Goal: Communication & Community: Answer question/provide support

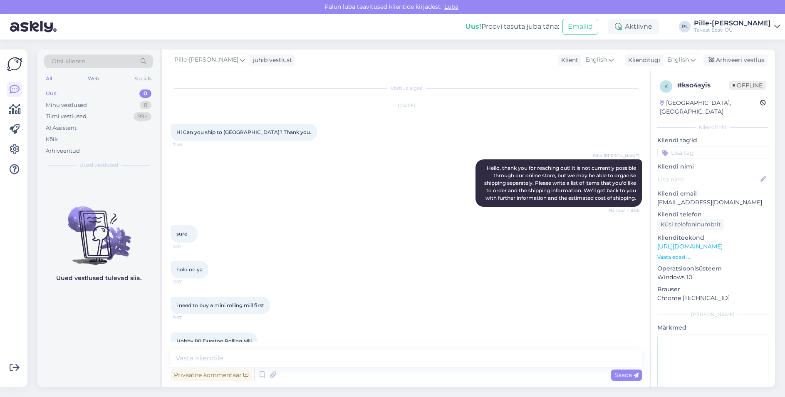
scroll to position [372, 0]
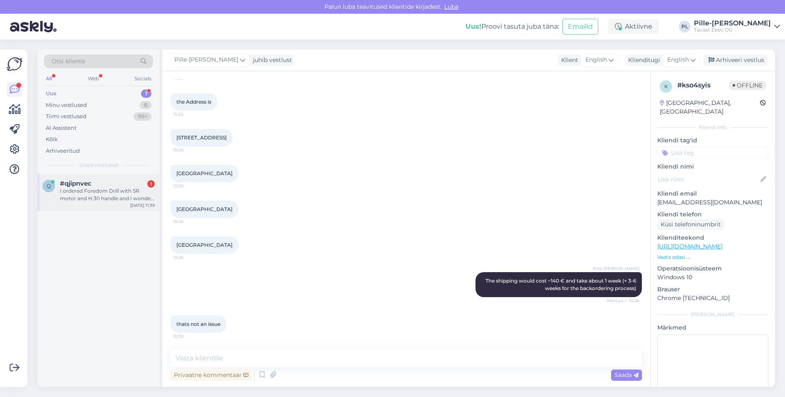
click at [78, 193] on div "I ordered Foredom Drill with SR motor and H.30 handle and I wonder why I got th…" at bounding box center [107, 194] width 95 height 15
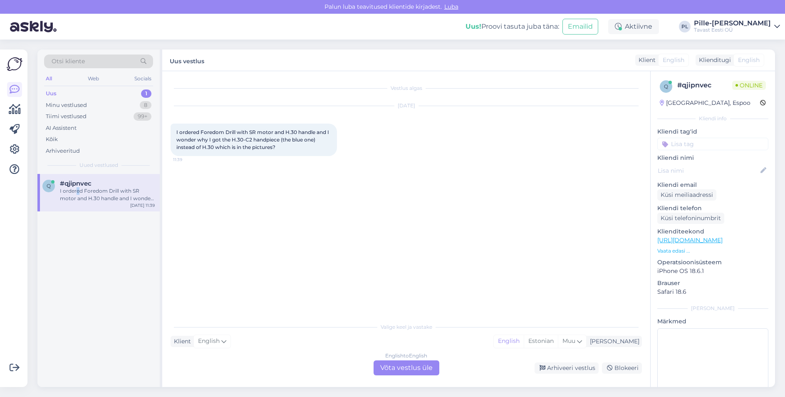
scroll to position [0, 0]
click at [247, 241] on div "Vestlus algas [DATE] I ordered Foredom Drill with SR motor and H.30 handle and …" at bounding box center [410, 194] width 479 height 231
click at [395, 367] on div "English to English Võta vestlus üle" at bounding box center [407, 367] width 66 height 15
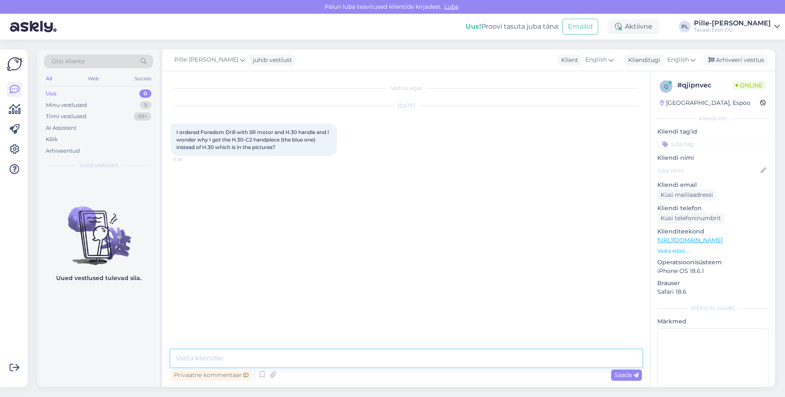
click at [376, 352] on textarea at bounding box center [407, 358] width 472 height 17
click at [263, 357] on textarea "Hello! Sorry to hear that, I'll look into it right away, one minute please." at bounding box center [407, 358] width 472 height 17
click at [415, 352] on textarea "Hello! Sorry to hear that, I'll look into it right away, one minute please." at bounding box center [407, 358] width 472 height 17
type textarea "Hello! Sorry to hear that, I'll look into it right away, one minute please."
click at [619, 371] on div "Saada" at bounding box center [626, 375] width 31 height 11
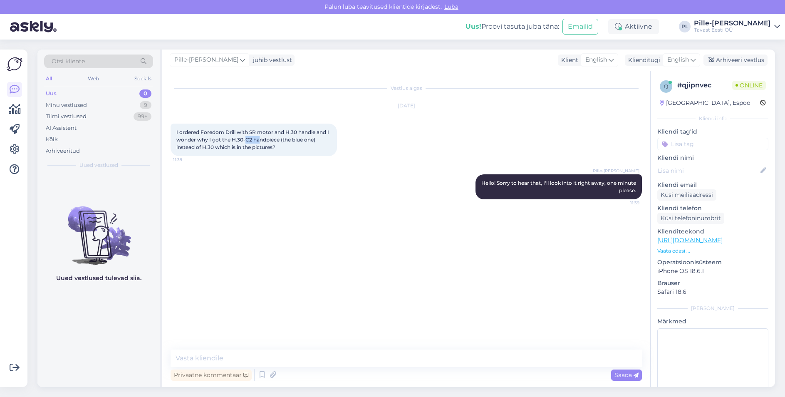
drag, startPoint x: 247, startPoint y: 139, endPoint x: 259, endPoint y: 139, distance: 12.1
click at [259, 139] on span "I ordered Foredom Drill with SR motor and H.30 handle and I wonder why I got th…" at bounding box center [253, 139] width 154 height 21
click at [702, 240] on link "[URL][DOMAIN_NAME]" at bounding box center [690, 239] width 65 height 7
click at [683, 251] on p "Vaata edasi ..." at bounding box center [713, 250] width 111 height 7
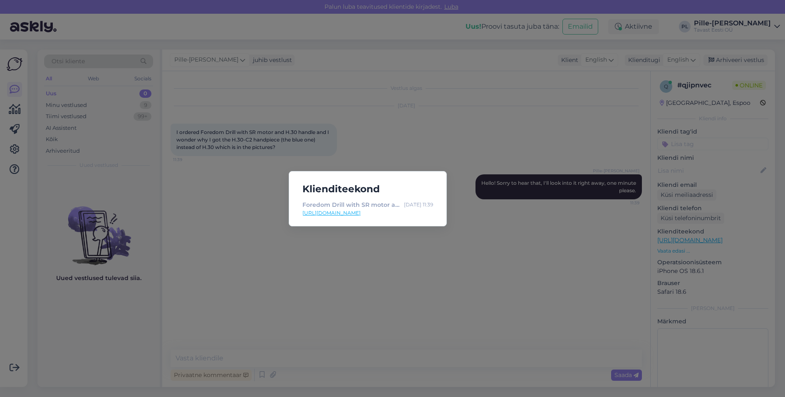
click at [405, 146] on div "Klienditeekond Foredom Drill with SR motor and H.30 handle - Tavast [PERSON_NAM…" at bounding box center [392, 198] width 785 height 397
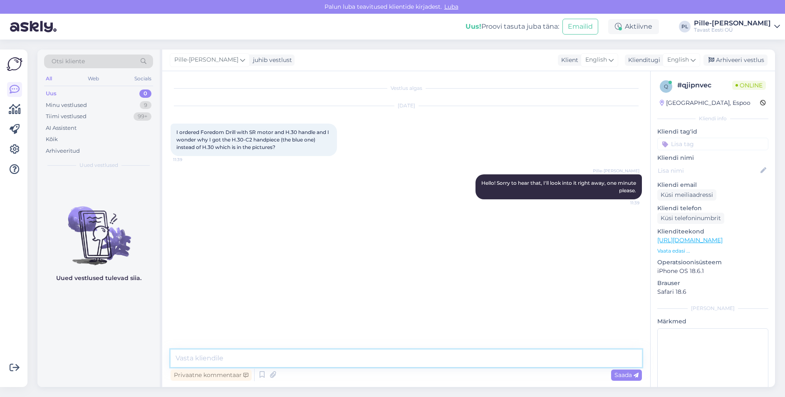
click at [340, 354] on textarea at bounding box center [407, 358] width 472 height 17
click at [442, 356] on textarea "The image is illustrative, the blue handpiece is the same exact model, just wit…" at bounding box center [407, 358] width 472 height 17
drag, startPoint x: 444, startPoint y: 360, endPoint x: 440, endPoint y: 361, distance: 4.3
click at [440, 361] on textarea "The image is illustrative, the blue handpiece is the same exact model, just wit…" at bounding box center [407, 358] width 472 height 17
click at [279, 354] on textarea "The image is illustrative, the blue handpiece is the same exact model, just wit…" at bounding box center [407, 358] width 472 height 17
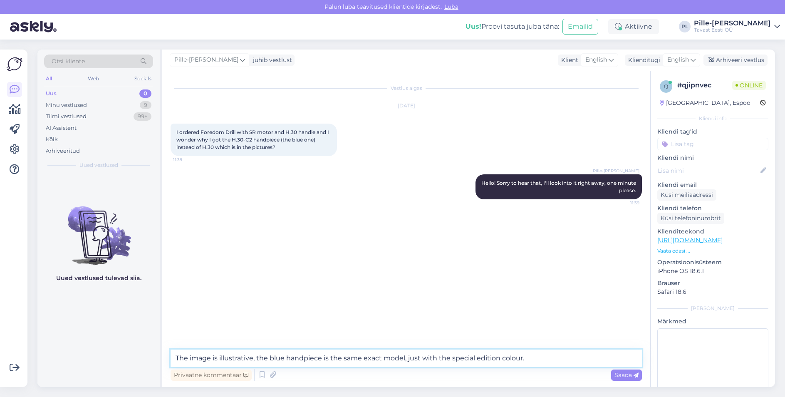
click at [251, 357] on textarea "The image is illustrative, the blue handpiece is the same exact model, just wit…" at bounding box center [407, 358] width 472 height 17
click at [257, 357] on textarea "The image is illustrative, the blue handpiece is the same exact model, just wit…" at bounding box center [407, 358] width 472 height 17
click at [253, 357] on textarea "The image is illustrative, the blue handpiece is the same exact model, just wit…" at bounding box center [407, 358] width 472 height 17
click at [256, 357] on textarea "The image is illustrative, the blue handpiece is the same exact model, just wit…" at bounding box center [407, 358] width 472 height 17
drag, startPoint x: 260, startPoint y: 357, endPoint x: 253, endPoint y: 359, distance: 6.5
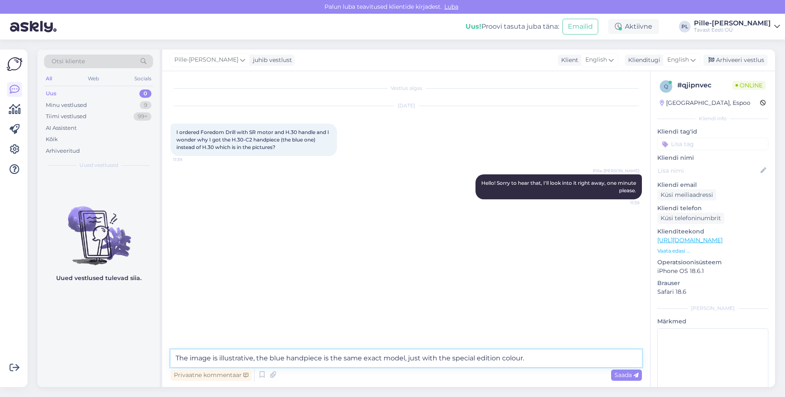
click at [253, 359] on textarea "The image is illustrative, the blue handpiece is the same exact model, just wit…" at bounding box center [407, 358] width 472 height 17
click at [562, 363] on textarea "The image is illustrative. The blue handpiece is the same exact model, just wit…" at bounding box center [407, 358] width 472 height 17
click at [552, 350] on textarea "The image is illustrative. The blue handpiece is the same exact model, just wit…" at bounding box center [407, 358] width 472 height 17
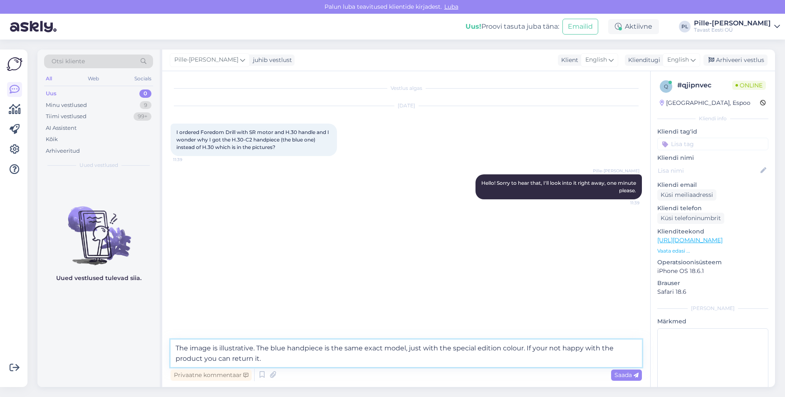
click at [302, 343] on textarea "The image is illustrative. The blue handpiece is the same exact model, just wit…" at bounding box center [407, 353] width 472 height 27
click at [259, 348] on textarea "The image is illustrative. The blue handpiece is the same exact model, just wit…" at bounding box center [407, 353] width 472 height 27
click at [258, 348] on textarea "The image is illustrative. The blue handpiece is the same exact model, just wit…" at bounding box center [407, 353] width 472 height 27
drag, startPoint x: 258, startPoint y: 348, endPoint x: 263, endPoint y: 348, distance: 5.4
click at [263, 348] on textarea "The image is illustrative. The blue handpiece is the same exact model, just wit…" at bounding box center [407, 353] width 472 height 27
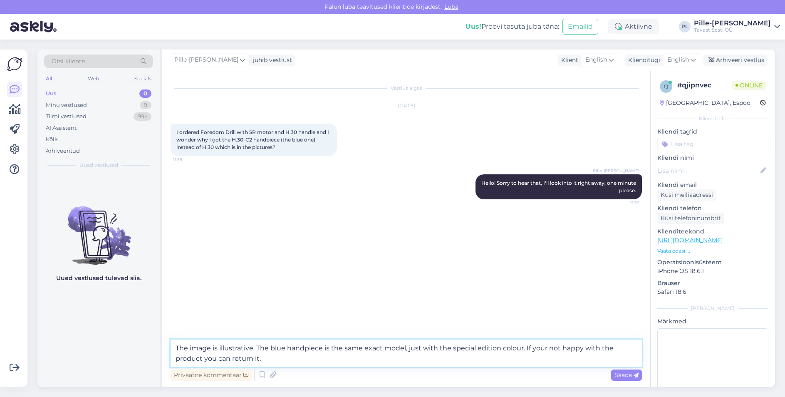
click at [246, 350] on textarea "The image is illustrative. The blue handpiece is the same exact model, just wit…" at bounding box center [407, 353] width 472 height 27
click at [254, 348] on textarea "The image is illustrative. The blue handpiece is the same exact model, just wit…" at bounding box center [407, 353] width 472 height 27
drag, startPoint x: 256, startPoint y: 348, endPoint x: 168, endPoint y: 352, distance: 88.3
click at [168, 352] on div "Vestlus algas [DATE] I ordered Foredom Drill with SR motor and H.30 handle and …" at bounding box center [406, 229] width 488 height 316
click at [477, 347] on textarea "The image is illustrative. The blue handpiece is the same exact model, just wit…" at bounding box center [407, 353] width 472 height 27
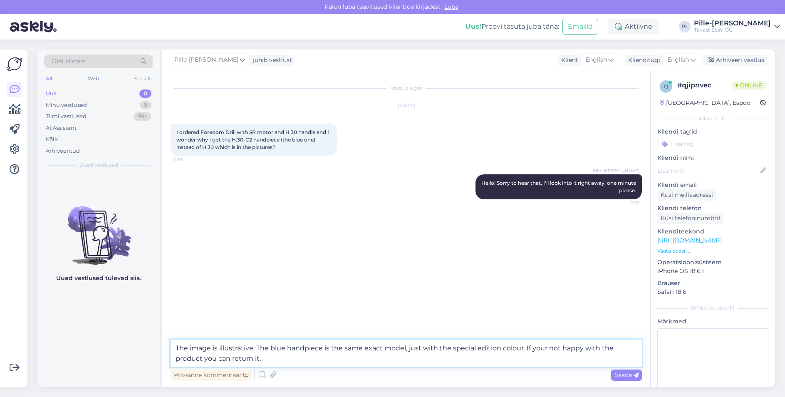
click at [271, 347] on textarea "The image is illustrative. The blue handpiece is the same exact model, just wit…" at bounding box center [407, 353] width 472 height 27
click at [253, 348] on textarea "The image is illustrative. The blue handpiece is the same exact model, just wit…" at bounding box center [407, 353] width 472 height 27
click at [256, 350] on textarea "The image is illustrative. The blue handpiece is the same exact model, just wit…" at bounding box center [407, 353] width 472 height 27
click at [325, 348] on textarea "The image is illustrative. The blue handpiece is the same exact model, just wit…" at bounding box center [407, 353] width 472 height 27
click at [357, 361] on textarea "The image is illustrative. The blue handpiece is the same exact model, just wit…" at bounding box center [407, 353] width 472 height 27
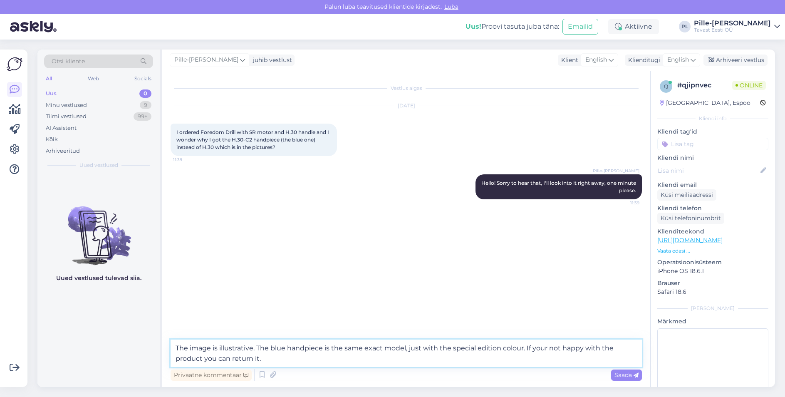
click at [409, 355] on textarea "The image is illustrative. The blue handpiece is the same exact model, just wit…" at bounding box center [407, 353] width 472 height 27
click at [280, 359] on textarea "The image is illustrative. The blue handpiece is the same exact model, just wit…" at bounding box center [407, 353] width 472 height 27
click at [571, 352] on textarea "The image is illustrative. The blue handpiece is the same exact model, just wit…" at bounding box center [407, 353] width 472 height 27
drag, startPoint x: 582, startPoint y: 348, endPoint x: 548, endPoint y: 350, distance: 33.7
click at [548, 350] on textarea "The image is illustrative. The blue handpiece is the same exact model, just wit…" at bounding box center [407, 353] width 472 height 27
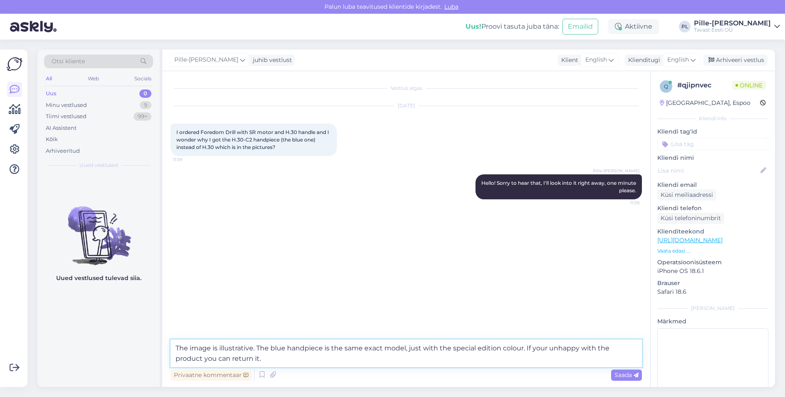
click at [560, 356] on textarea "The image is illustrative. The blue handpiece is the same exact model, just wit…" at bounding box center [407, 353] width 472 height 27
click at [227, 345] on textarea "The image is illustrative. The blue handpiece is the same exact model, just wit…" at bounding box center [407, 353] width 472 height 27
click at [252, 347] on textarea "The image is illustrative. The blue handpiece is the same exact model, just wit…" at bounding box center [407, 353] width 472 height 27
click at [279, 351] on textarea "The image is illustrative. The blue handpiece is the same exact model, just wit…" at bounding box center [407, 353] width 472 height 27
click at [292, 359] on textarea "The image is illustrative. The blue handpiece is the same exact model, just wit…" at bounding box center [407, 353] width 472 height 27
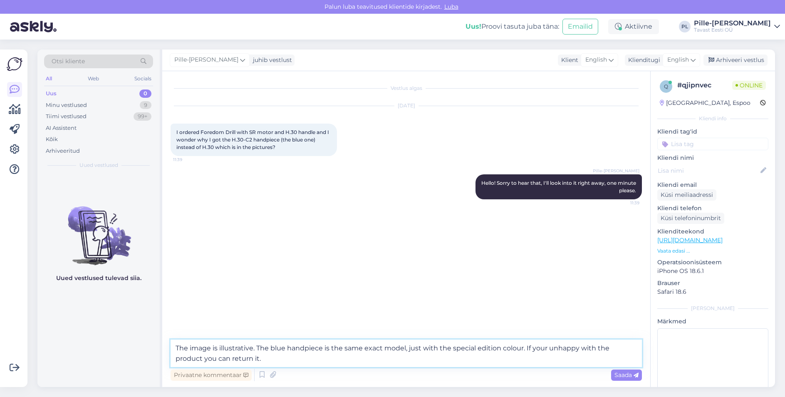
click at [529, 347] on textarea "The image is illustrative. The blue handpiece is the same exact model, just wit…" at bounding box center [407, 353] width 472 height 27
click at [602, 350] on textarea "The image is illustrative. The blue handpiece is the same exact model, just wit…" at bounding box center [407, 353] width 472 height 27
click at [433, 352] on textarea "The image is illustrative. The blue handpiece is the same exact model, just wit…" at bounding box center [407, 353] width 472 height 27
click at [313, 351] on textarea "The image is illustrative. The blue handpiece is the same exact model, just wit…" at bounding box center [407, 353] width 472 height 27
click at [351, 366] on textarea "The image is illustrative. The blue handpiece is the same exact model, just wit…" at bounding box center [407, 353] width 472 height 27
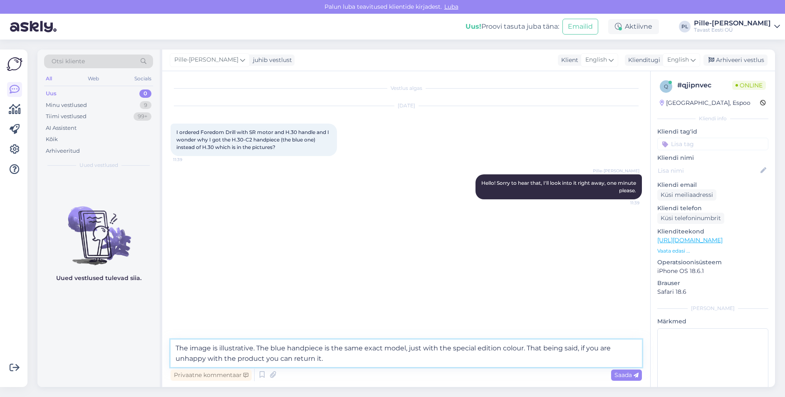
click at [364, 344] on textarea "The image is illustrative. The blue handpiece is the same exact model, just wit…" at bounding box center [407, 353] width 472 height 27
click at [389, 360] on textarea "The image is illustrative. The blue handpiece is the same exact model, just wit…" at bounding box center [407, 353] width 472 height 27
click at [408, 346] on textarea "The image is illustrative. The blue handpiece is the same exact model, just wit…" at bounding box center [407, 353] width 472 height 27
click at [432, 345] on textarea "The image is illustrative. The blue handpiece is the same exact model, just wit…" at bounding box center [407, 353] width 472 height 27
click at [479, 350] on textarea "The image is illustrative. The blue handpiece is the same exact model, just wit…" at bounding box center [407, 353] width 472 height 27
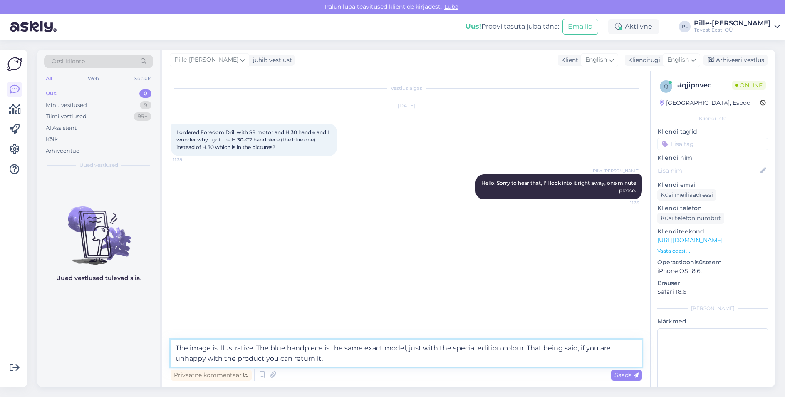
click at [523, 350] on textarea "The image is illustrative. The blue handpiece is the same exact model, just wit…" at bounding box center [407, 353] width 472 height 27
click at [260, 346] on textarea "The image is illustrative. The blue handpiece is the same exact model, just wit…" at bounding box center [407, 353] width 472 height 27
click at [247, 350] on textarea "The image is illustrative. The blue handpiece is the same exact model, just wit…" at bounding box center [407, 353] width 472 height 27
click at [259, 349] on textarea "The image is illustrative. The blue handpiece is the same exact model, just wit…" at bounding box center [407, 353] width 472 height 27
click at [257, 349] on textarea "The image is illustrative. The blue handpiece is the same exact model, just wit…" at bounding box center [407, 353] width 472 height 27
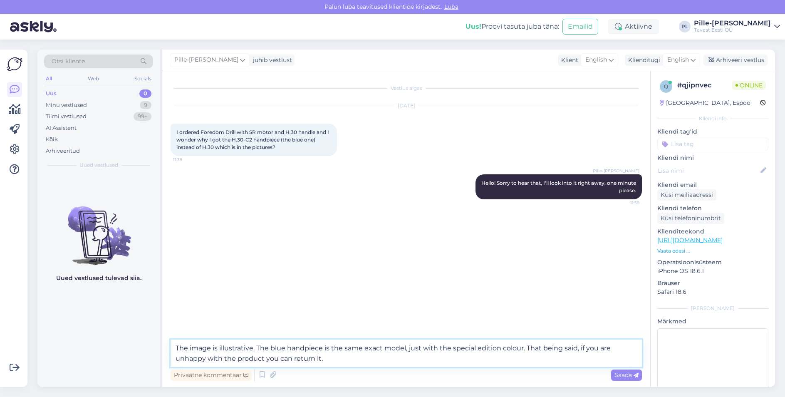
click at [209, 347] on textarea "The image is illustrative. The blue handpiece is the same exact model, just wit…" at bounding box center [407, 353] width 472 height 27
drag, startPoint x: 261, startPoint y: 348, endPoint x: 157, endPoint y: 351, distance: 103.7
click at [157, 351] on div "Otsi kliente All Web Socials Uus 0 Minu vestlused 9 Tiimi vestlused 99+ AI Assi…" at bounding box center [406, 219] width 738 height 338
click at [294, 356] on textarea "The blue handpiece is the same exact model, just with the special edition colou…" at bounding box center [407, 353] width 472 height 27
click at [295, 346] on textarea "The blue handpiece is the same exact model, just with the special edition colou…" at bounding box center [407, 353] width 472 height 27
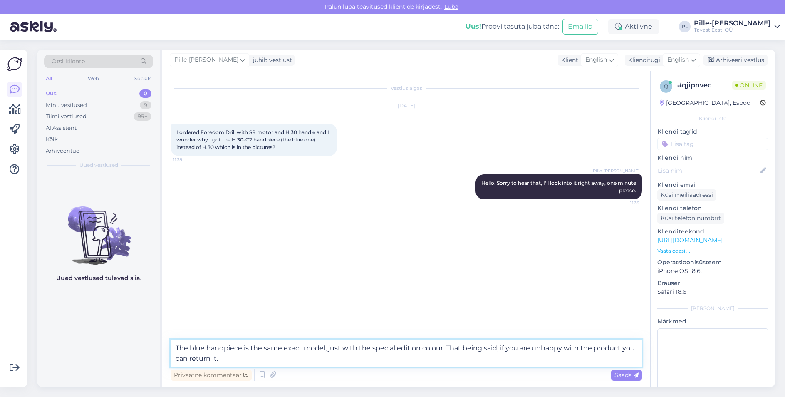
click at [215, 347] on textarea "The blue handpiece is the same exact model, just with the special edition colou…" at bounding box center [407, 353] width 472 height 27
click at [260, 347] on textarea "The blue handpiece is the same exact model, just with the special edition colou…" at bounding box center [407, 353] width 472 height 27
click at [331, 352] on textarea "The blue handpiece is the same exact model, just with the special edition colou…" at bounding box center [407, 353] width 472 height 27
click at [356, 354] on textarea "The blue handpiece is the same exact model, just with the special edition colou…" at bounding box center [407, 353] width 472 height 27
click at [395, 347] on textarea "The blue handpiece is the same exact model, just with the special edition colou…" at bounding box center [407, 353] width 472 height 27
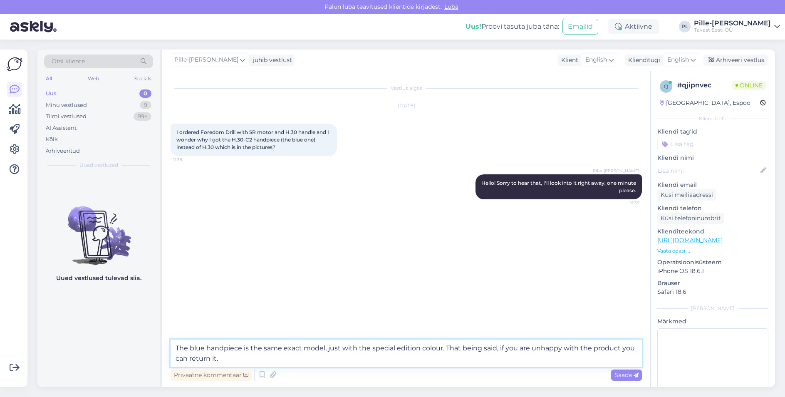
drag, startPoint x: 428, startPoint y: 348, endPoint x: 432, endPoint y: 349, distance: 4.2
click at [429, 349] on textarea "The blue handpiece is the same exact model, just with the special edition colou…" at bounding box center [407, 353] width 472 height 27
click at [436, 349] on textarea "The blue handpiece is the same exact model, just with the special edition colou…" at bounding box center [407, 353] width 472 height 27
click at [438, 349] on textarea "The blue handpiece is the same exact model, just with the special edition colou…" at bounding box center [407, 353] width 472 height 27
click at [441, 348] on textarea "The blue handpiece is the same exact model, just with the special edition colou…" at bounding box center [407, 353] width 472 height 27
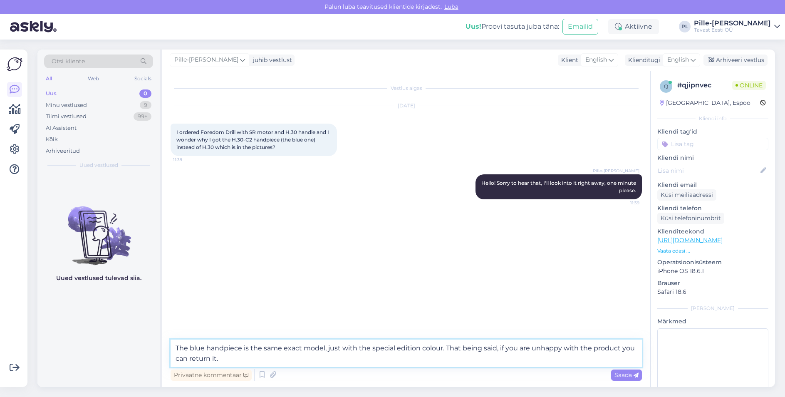
click at [444, 347] on textarea "The blue handpiece is the same exact model, just with the special edition colou…" at bounding box center [407, 353] width 472 height 27
click at [241, 347] on textarea "The blue handpiece is the same exact model, just with the special edition colou…" at bounding box center [407, 353] width 472 height 27
click at [335, 350] on textarea "The blue handpiece you received is the same exact model, just with the special …" at bounding box center [407, 353] width 472 height 27
click at [340, 355] on textarea "The blue handpiece you received is the same exact model, just with the special …" at bounding box center [407, 353] width 472 height 27
click at [412, 354] on textarea "The blue handpiece you received is the same exact model, just with the special …" at bounding box center [407, 353] width 472 height 27
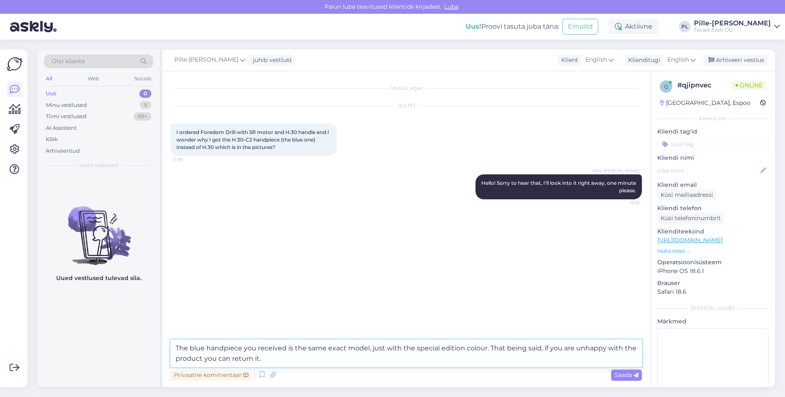
click at [443, 349] on textarea "The blue handpiece you received is the same exact model, just with the special …" at bounding box center [407, 353] width 472 height 27
click at [432, 361] on textarea "The blue handpiece you received is the same exact model, just with the special …" at bounding box center [407, 353] width 472 height 27
click at [483, 344] on textarea "The blue handpiece you received is the same exact model, just with the special …" at bounding box center [407, 353] width 472 height 27
click at [519, 344] on textarea "The blue handpiece you received is the same exact model, just with the special …" at bounding box center [407, 353] width 472 height 27
click at [531, 358] on textarea "The blue handpiece you received is the same exact model, just with the special …" at bounding box center [407, 353] width 472 height 27
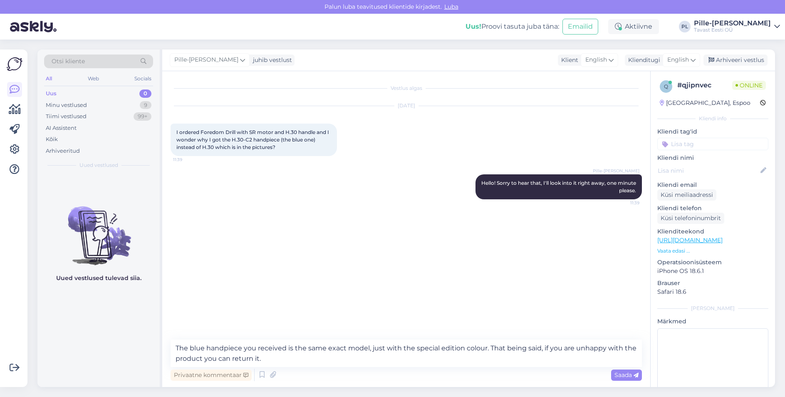
click at [207, 344] on div "Vestlus algas [DATE] I ordered Foredom Drill with SR motor and H.30 handle and …" at bounding box center [406, 229] width 488 height 316
click at [207, 344] on textarea "The blue handpiece you received is the same exact model, just with the special …" at bounding box center [407, 353] width 472 height 27
click at [185, 348] on textarea "The blue handpiece you received is the same exact model, just with the special …" at bounding box center [407, 353] width 472 height 27
click at [176, 349] on textarea "The blue handpiece you received is the same exact model, just with the special …" at bounding box center [407, 353] width 472 height 27
click at [307, 359] on textarea "The blue handpiece you received is the same exact model, just with the special …" at bounding box center [407, 353] width 472 height 27
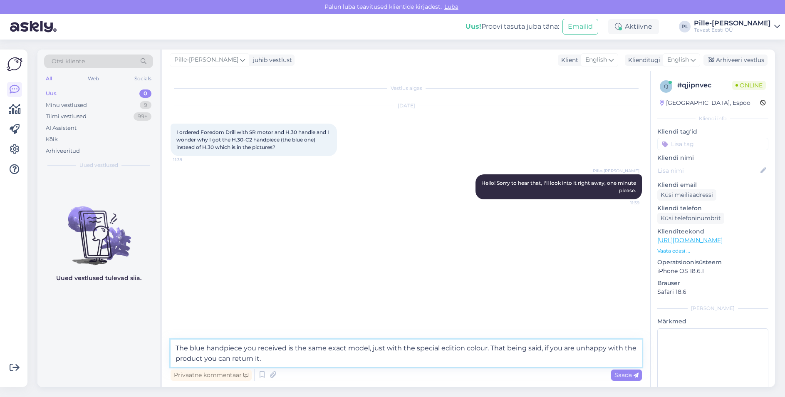
click at [262, 352] on textarea "The blue handpiece you received is the same exact model, just with the special …" at bounding box center [407, 353] width 472 height 27
click at [176, 348] on textarea "The blue handpiece you received is the same exact model, just with the special …" at bounding box center [407, 353] width 472 height 27
click at [290, 346] on textarea "Everything is good, the images in our store are illustrative. The blue handpiec…" at bounding box center [407, 353] width 472 height 27
drag, startPoint x: 244, startPoint y: 346, endPoint x: 174, endPoint y: 348, distance: 69.9
click at [174, 348] on textarea "Everything is good, the images in our store are illustrative. The blue handpiec…" at bounding box center [407, 353] width 472 height 27
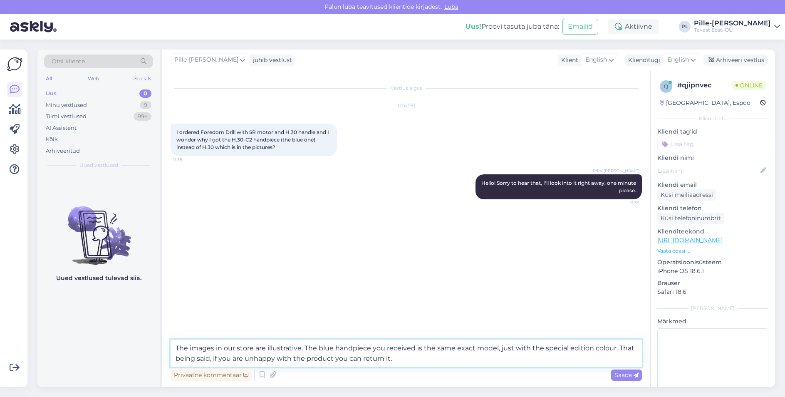
click at [274, 351] on textarea "The images in our store are illustrative. The blue handpiece you received is th…" at bounding box center [407, 353] width 472 height 27
click at [318, 347] on textarea "The images in our store are illustrative. The blue handpiece you received is th…" at bounding box center [407, 353] width 472 height 27
click at [354, 347] on textarea "The images in our store are illustrative. The blue handpiece you received is th…" at bounding box center [407, 353] width 472 height 27
click at [302, 349] on textarea "The images in our store are illustrative. The blue handpiece you received is th…" at bounding box center [407, 353] width 472 height 27
click at [352, 353] on textarea "The images in our store are illustrative. The blue handpiece you received is th…" at bounding box center [407, 353] width 472 height 27
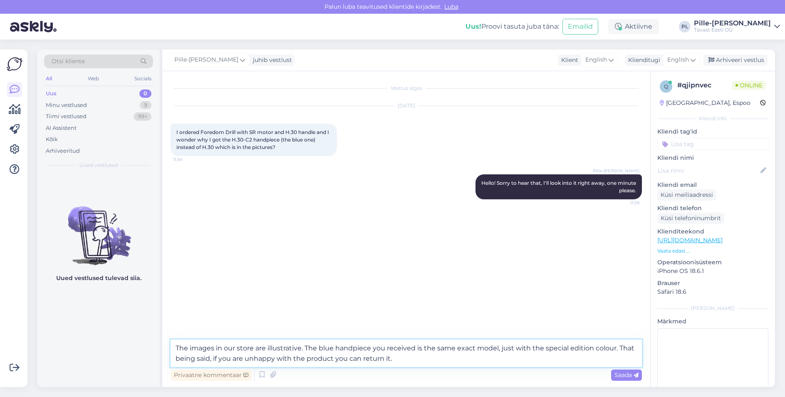
drag, startPoint x: 381, startPoint y: 352, endPoint x: 392, endPoint y: 356, distance: 12.1
click at [383, 353] on textarea "The images in our store are illustrative. The blue handpiece you received is th…" at bounding box center [407, 353] width 472 height 27
click at [403, 358] on textarea "The images in our store are illustrative. The blue handpiece you received is th…" at bounding box center [407, 353] width 472 height 27
click at [173, 349] on textarea "The images in our store are illustrative. The blue handpiece you received is th…" at bounding box center [407, 353] width 472 height 27
click at [453, 352] on textarea "The images in our store are illustrative. The blue handpiece you received is th…" at bounding box center [407, 353] width 472 height 27
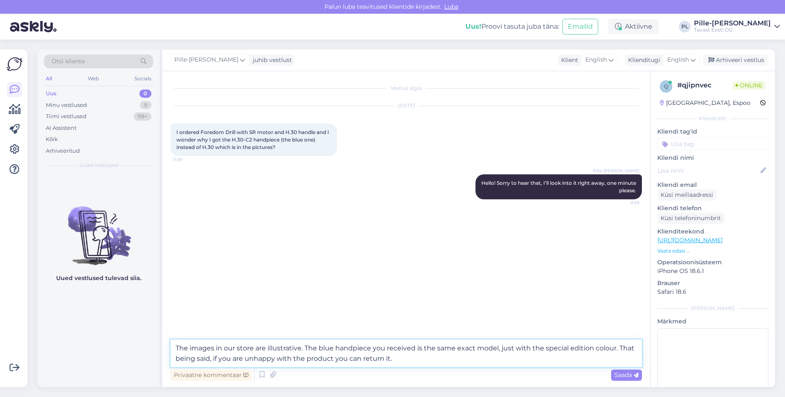
click at [502, 348] on textarea "The images in our store are illustrative. The blue handpiece you received is th…" at bounding box center [407, 353] width 472 height 27
click at [510, 357] on textarea "The images in our store are illustrative. The blue handpiece you received is th…" at bounding box center [407, 353] width 472 height 27
click at [304, 345] on textarea "The images in our store are illustrative. The blue handpiece you received is th…" at bounding box center [407, 353] width 472 height 27
drag, startPoint x: 306, startPoint y: 345, endPoint x: 150, endPoint y: 347, distance: 155.7
click at [150, 347] on div "Otsi kliente All Web Socials Uus 0 Minu vestlused 9 Tiimi vestlused 99+ AI Assi…" at bounding box center [406, 219] width 738 height 338
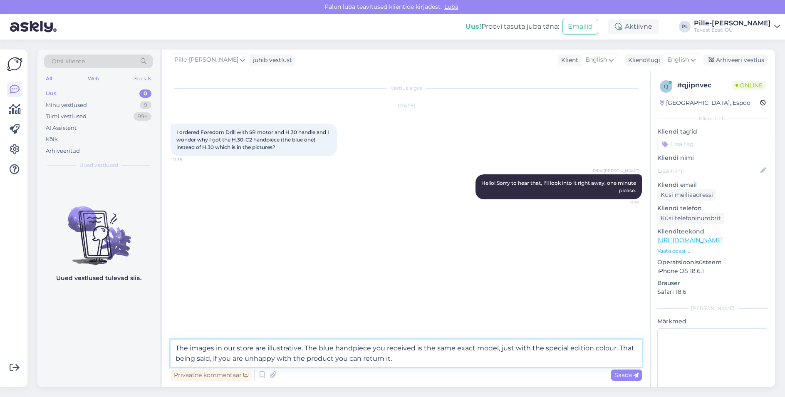
type textarea "The blue handpiece you received is the same exact model, just with the special …"
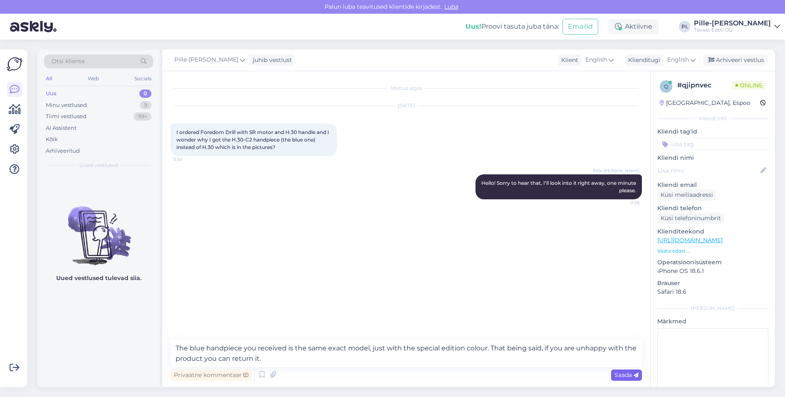
click at [628, 377] on span "Saada" at bounding box center [627, 374] width 24 height 7
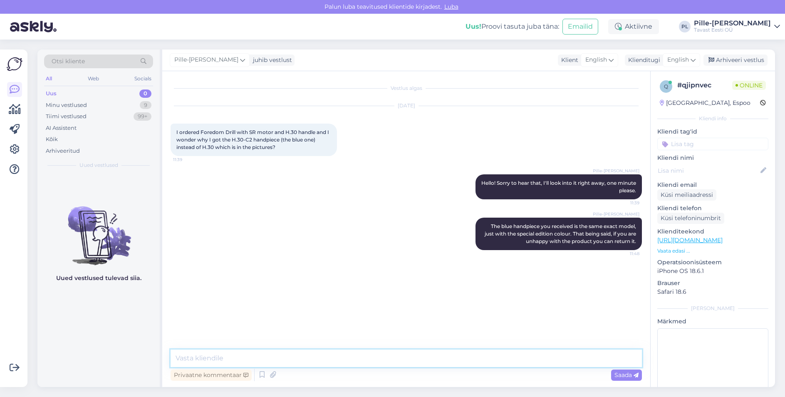
click at [462, 358] on textarea at bounding box center [407, 358] width 472 height 17
type textarea "T"
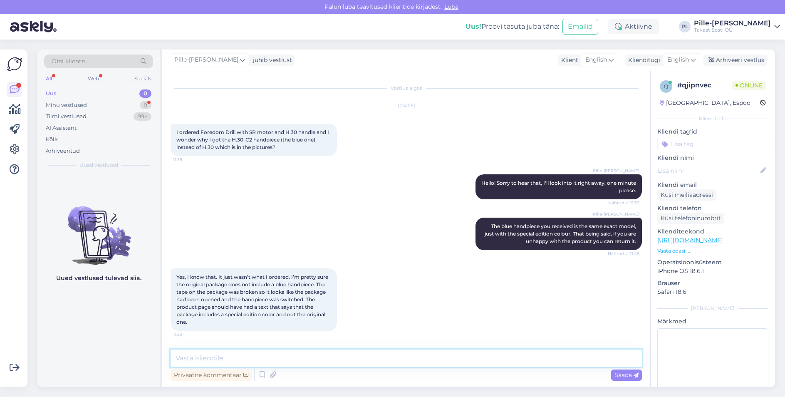
click at [366, 359] on textarea at bounding box center [407, 358] width 472 height 17
click at [175, 134] on div "I ordered Foredom Drill with SR motor and H.30 handle and I wonder why I got th…" at bounding box center [254, 140] width 166 height 32
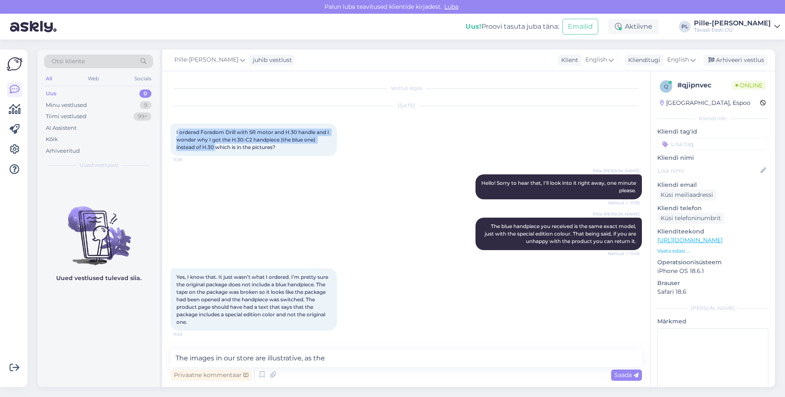
drag, startPoint x: 177, startPoint y: 132, endPoint x: 218, endPoint y: 157, distance: 47.5
click at [218, 157] on div "[DATE] I ordered Foredom Drill with SR motor and H.30 handle and I wonder why I…" at bounding box center [407, 131] width 472 height 68
drag, startPoint x: 218, startPoint y: 157, endPoint x: 215, endPoint y: 161, distance: 4.9
click at [215, 161] on div "[DATE] I ordered Foredom Drill with SR motor and H.30 handle and I wonder why I…" at bounding box center [407, 131] width 472 height 68
drag, startPoint x: 177, startPoint y: 132, endPoint x: 372, endPoint y: 321, distance: 272.2
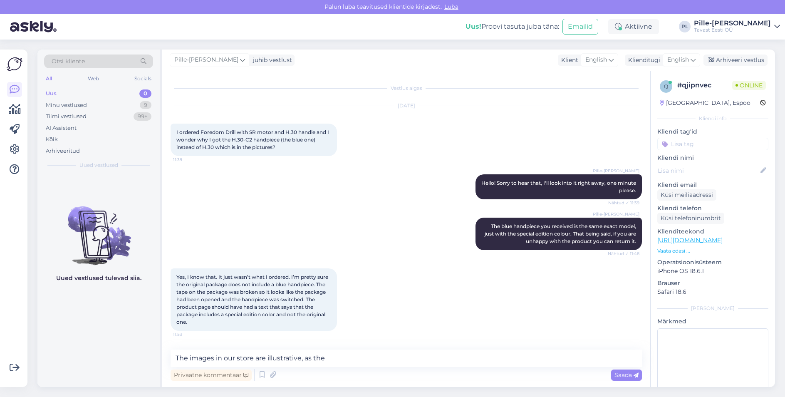
click at [372, 321] on div "Vestlus algas [DATE] I ordered Foredom Drill with SR motor and H.30 handle and …" at bounding box center [410, 210] width 479 height 263
copy div "I ordered Foredom Drill with SR motor and H.30 handle and I wonder why I got th…"
click at [356, 354] on textarea "The images in our store are illustrative, as the" at bounding box center [407, 358] width 472 height 17
drag, startPoint x: 357, startPoint y: 364, endPoint x: 164, endPoint y: 356, distance: 193.3
click at [164, 356] on div "Vestlus algas [DATE] I ordered Foredom Drill with SR motor and H.30 handle and …" at bounding box center [406, 229] width 488 height 316
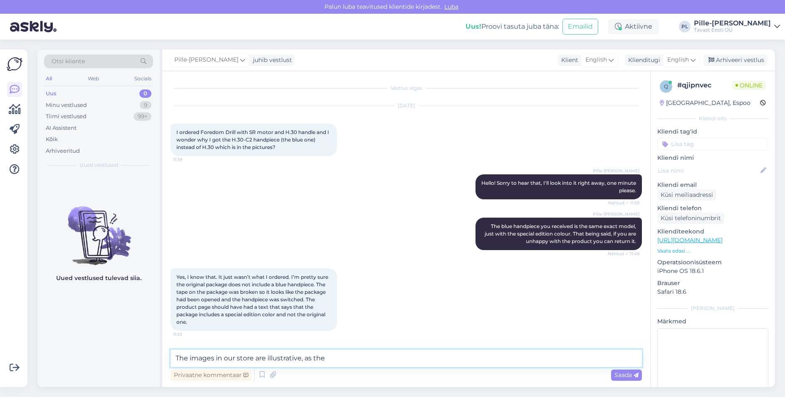
paste textarea "I’m very sorry for the confusion and for the impression that the package may ha…"
click at [175, 361] on textarea "I’m very sorry for the confusion and for the impression that the package may ha…" at bounding box center [407, 358] width 472 height 17
paste textarea "The H.30-C2 blue handpiece is indeed a genuine Foredom product"
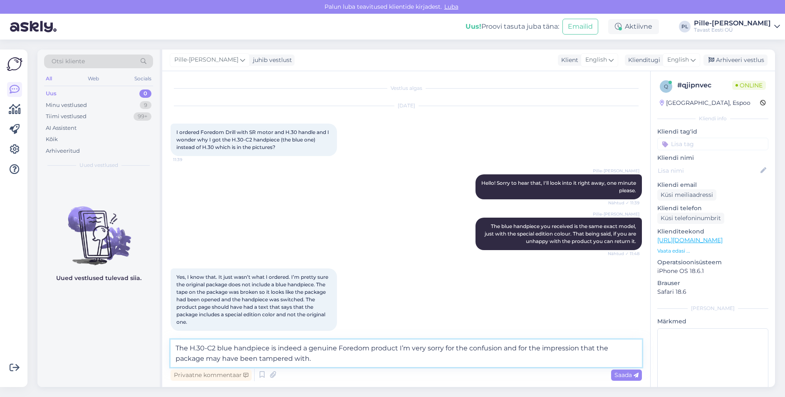
click at [397, 346] on textarea "The H.30-C2 blue handpiece is indeed a genuine Foredom product I’m very sorry f…" at bounding box center [407, 353] width 472 height 27
paste textarea "However, I fully appreciate that this was not what you expected when ordering"
click at [402, 347] on textarea "The H.30-C2 blue handpiece is indeed a genuine Foredom product, However, I full…" at bounding box center [407, 353] width 472 height 27
drag, startPoint x: 487, startPoint y: 347, endPoint x: 452, endPoint y: 349, distance: 35.0
click at [452, 349] on textarea "The H.30-C2 blue handpiece is indeed a genuine Foredom product, however, I full…" at bounding box center [407, 353] width 472 height 27
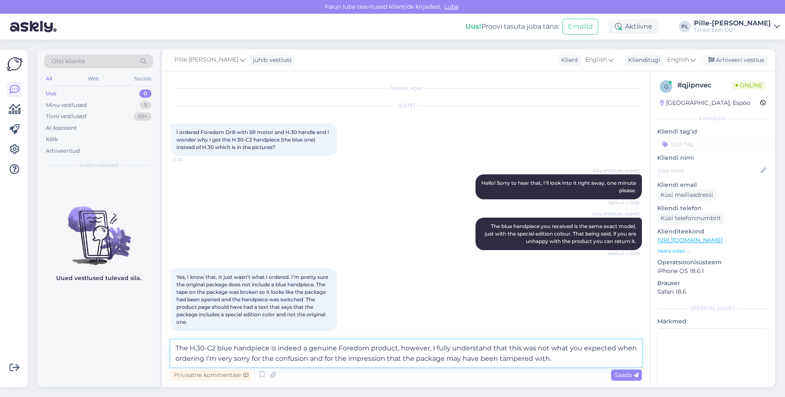
click at [508, 350] on textarea "The H.30-C2 blue handpiece is indeed a genuine Foredom product, however, I full…" at bounding box center [407, 353] width 472 height 27
click at [266, 361] on textarea "The H.30-C2 blue handpiece is indeed a genuine Foredom product, however, I full…" at bounding box center [407, 353] width 472 height 27
click at [205, 359] on textarea "The H.30-C2 blue handpiece is indeed a genuine Foredom product, however, I full…" at bounding box center [407, 353] width 472 height 27
click at [568, 357] on textarea "The H.30-C2 blue handpiece is indeed a genuine Foredom product, however, I full…" at bounding box center [407, 353] width 472 height 27
click at [569, 358] on textarea "The H.30-C2 blue handpiece is indeed a genuine Foredom product, however, I full…" at bounding box center [407, 353] width 472 height 27
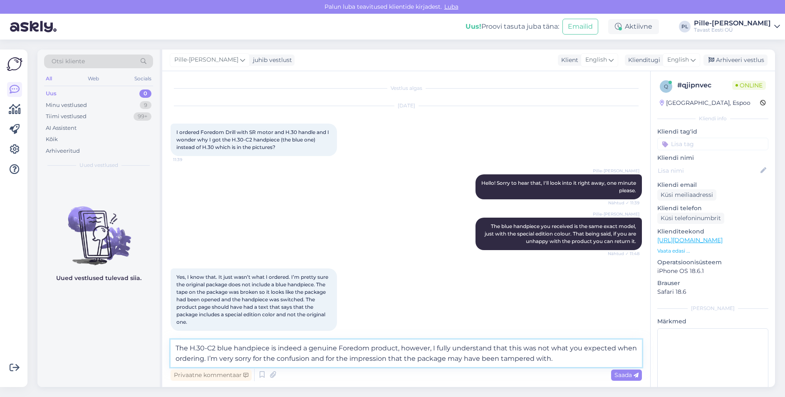
click at [485, 347] on textarea "The H.30-C2 blue handpiece is indeed a genuine Foredom product, however, I full…" at bounding box center [407, 353] width 472 height 27
click at [566, 357] on textarea "The H.30-C2 blue handpiece is indeed a genuine Foredom product, however, I full…" at bounding box center [407, 353] width 472 height 27
click at [553, 356] on textarea "The H.30-C2 blue handpiece is indeed a genuine Foredom product, however, I full…" at bounding box center [407, 353] width 472 height 27
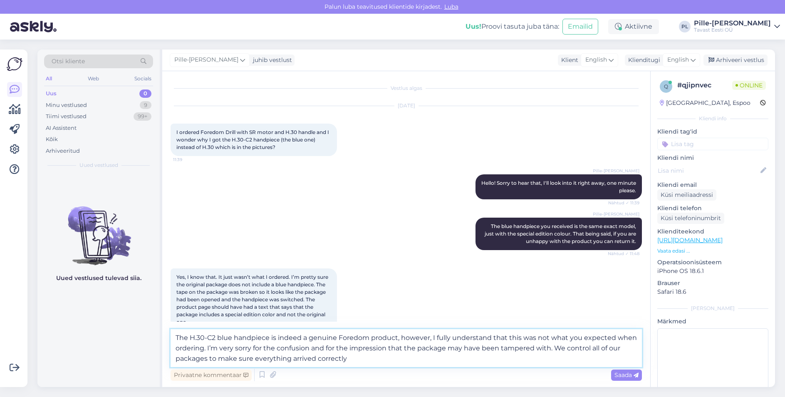
drag, startPoint x: 208, startPoint y: 360, endPoint x: 168, endPoint y: 363, distance: 40.9
click at [168, 363] on div "Vestlus algas [DATE] I ordered Foredom Drill with SR motor and H.30 handle and …" at bounding box center [406, 229] width 488 height 316
click at [425, 356] on textarea "The H.30-C2 blue handpiece is indeed a genuine Foredom product, however, I full…" at bounding box center [407, 348] width 472 height 38
click at [444, 363] on textarea "The H.30-C2 blue handpiece is indeed a genuine Foredom product, however, I full…" at bounding box center [407, 348] width 472 height 38
click at [439, 358] on textarea "The H.30-C2 blue handpiece is indeed a genuine Foredom product, however, I full…" at bounding box center [407, 348] width 472 height 38
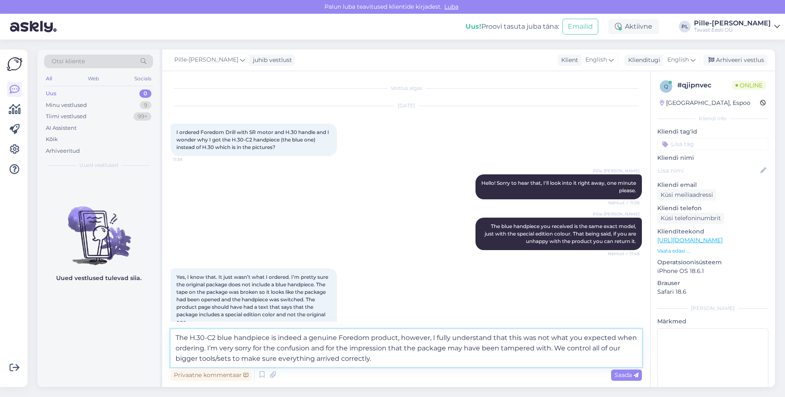
click at [420, 357] on textarea "The H.30-C2 blue handpiece is indeed a genuine Foredom product, however, I full…" at bounding box center [407, 348] width 472 height 38
click at [433, 357] on textarea "The H.30-C2 blue handpiece is indeed a genuine Foredom product, however, I full…" at bounding box center [407, 348] width 472 height 38
click at [336, 357] on textarea "The H.30-C2 blue handpiece is indeed a genuine Foredom product, however, I full…" at bounding box center [407, 348] width 472 height 38
click at [326, 355] on textarea "The H.30-C2 blue handpiece is indeed a genuine Foredom product, however, I full…" at bounding box center [407, 348] width 472 height 38
click at [357, 357] on textarea "The H.30-C2 blue handpiece is indeed a genuine Foredom product, however, I full…" at bounding box center [407, 348] width 472 height 38
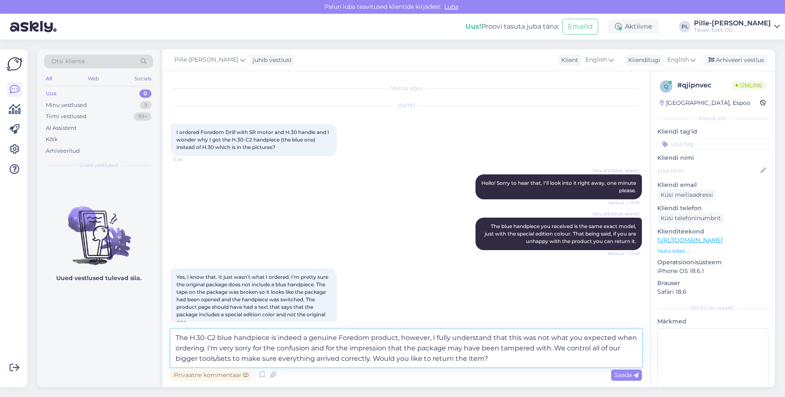
click at [369, 359] on textarea "The H.30-C2 blue handpiece is indeed a genuine Foredom product, however, I full…" at bounding box center [407, 348] width 472 height 38
drag, startPoint x: 370, startPoint y: 360, endPoint x: 314, endPoint y: 357, distance: 55.4
click at [314, 357] on textarea "The H.30-C2 blue handpiece is indeed a genuine Foredom product, however, I full…" at bounding box center [407, 348] width 472 height 38
click at [418, 342] on textarea "The H.30-C2 blue handpiece is indeed a genuine Foredom product, however, I full…" at bounding box center [407, 348] width 472 height 38
drag, startPoint x: 372, startPoint y: 358, endPoint x: 315, endPoint y: 357, distance: 56.2
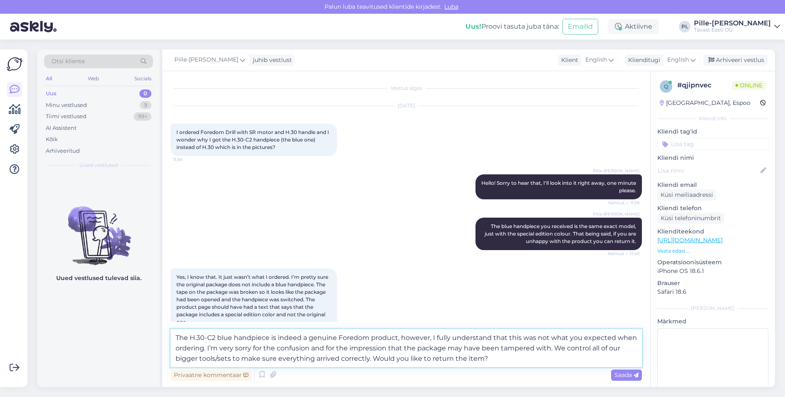
click at [315, 357] on textarea "The H.30-C2 blue handpiece is indeed a genuine Foredom product, however, I full…" at bounding box center [407, 348] width 472 height 38
click at [459, 358] on textarea "The H.30-C2 blue handpiece is indeed a genuine Foredom product, however, I full…" at bounding box center [407, 348] width 472 height 38
click at [532, 349] on textarea "The H.30-C2 blue handpiece is indeed a genuine Foredom product, however, I full…" at bounding box center [407, 348] width 472 height 38
click at [571, 349] on textarea "The H.30-C2 blue handpiece is indeed a genuine Foredom product, however, I full…" at bounding box center [407, 348] width 472 height 38
click at [565, 350] on textarea "The H.30-C2 blue handpiece is indeed a genuine Foredom product, however, I full…" at bounding box center [407, 348] width 472 height 38
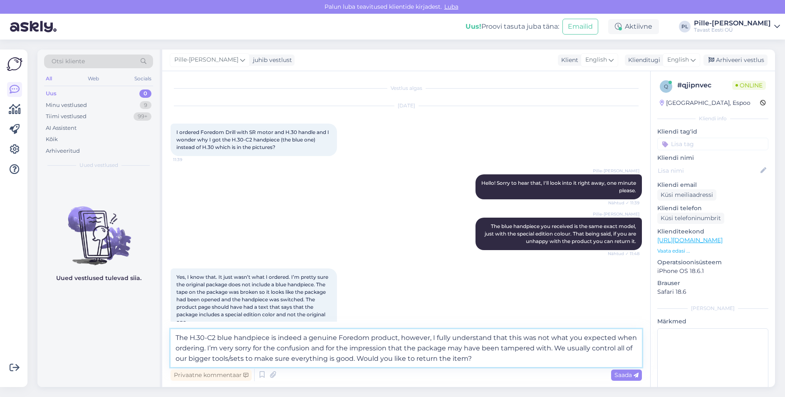
click at [613, 349] on textarea "The H.30-C2 blue handpiece is indeed a genuine Foredom product, however, I full…" at bounding box center [407, 348] width 472 height 38
click at [625, 347] on textarea "The H.30-C2 blue handpiece is indeed a genuine Foredom product, however, I full…" at bounding box center [407, 348] width 472 height 38
drag, startPoint x: 633, startPoint y: 347, endPoint x: 616, endPoint y: 350, distance: 17.7
click at [616, 350] on textarea "The H.30-C2 blue handpiece is indeed a genuine Foredom product, however, I full…" at bounding box center [407, 348] width 472 height 38
click at [270, 359] on textarea "The H.30-C2 blue handpiece is indeed a genuine Foredom product, however, I full…" at bounding box center [407, 348] width 472 height 38
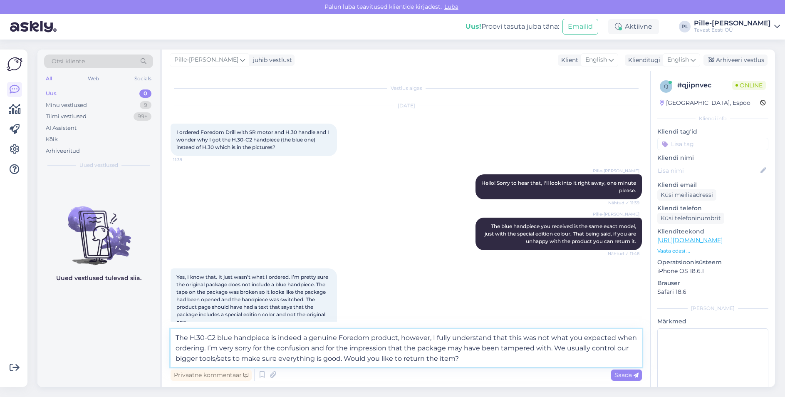
click at [232, 357] on textarea "The H.30-C2 blue handpiece is indeed a genuine Foredom product, however, I full…" at bounding box center [407, 348] width 472 height 38
click at [227, 362] on textarea "The H.30-C2 blue handpiece is indeed a genuine Foredom product, however, I full…" at bounding box center [407, 348] width 472 height 38
click at [232, 360] on textarea "The H.30-C2 blue handpiece is indeed a genuine Foredom product, however, I full…" at bounding box center [407, 348] width 472 height 38
click at [338, 358] on textarea "The H.30-C2 blue handpiece is indeed a genuine Foredom product, however, I full…" at bounding box center [407, 348] width 472 height 38
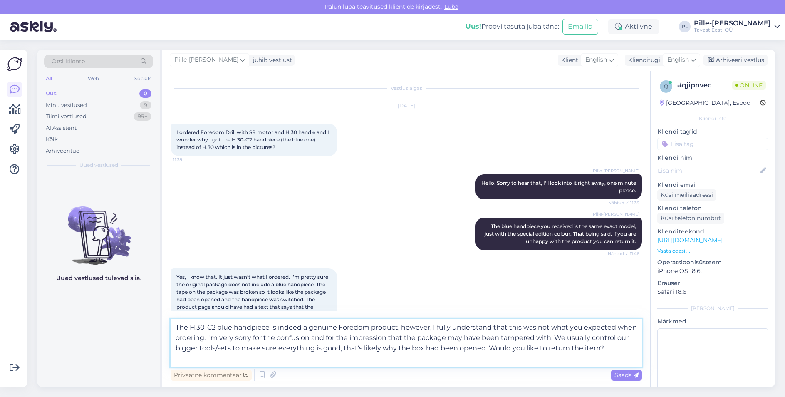
click at [593, 345] on textarea "The H.30-C2 blue handpiece is indeed a genuine Foredom product, however, I full…" at bounding box center [407, 343] width 472 height 48
click at [593, 357] on textarea "The H.30-C2 blue handpiece is indeed a genuine Foredom product, however, I full…" at bounding box center [407, 343] width 472 height 48
click at [606, 350] on textarea "The H.30-C2 blue handpiece is indeed a genuine Foredom product, however, I full…" at bounding box center [407, 343] width 472 height 48
click at [533, 346] on textarea "The H.30-C2 blue handpiece is indeed a genuine Foredom product, however, I full…" at bounding box center [407, 343] width 472 height 48
click at [501, 348] on textarea "The H.30-C2 blue handpiece is indeed a genuine Foredom product, however, I full…" at bounding box center [407, 343] width 472 height 48
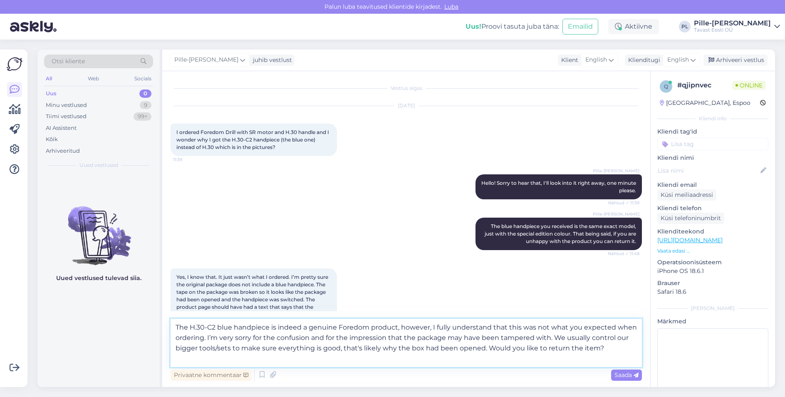
click at [464, 340] on textarea "The H.30-C2 blue handpiece is indeed a genuine Foredom product, however, I full…" at bounding box center [407, 343] width 472 height 48
click at [474, 328] on textarea "The H.30-C2 blue handpiece is indeed a genuine Foredom product, however, I full…" at bounding box center [407, 343] width 472 height 48
click at [449, 323] on textarea "The H.30-C2 blue handpiece is indeed a genuine Foredom product, however, I full…" at bounding box center [407, 343] width 472 height 48
click at [459, 328] on textarea "The H.30-C2 blue handpiece is indeed a genuine Foredom product, however, I full…" at bounding box center [407, 343] width 472 height 48
click at [550, 334] on textarea "The H.30-C2 blue handpiece is indeed a genuine Foredom product, however, I full…" at bounding box center [407, 343] width 472 height 48
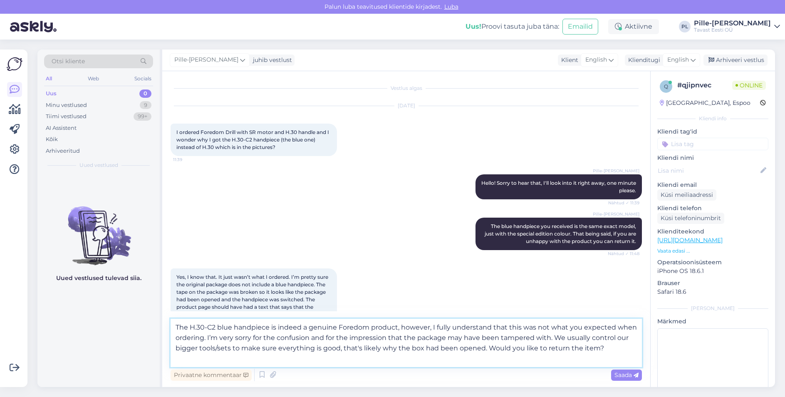
click at [633, 337] on textarea "The H.30-C2 blue handpiece is indeed a genuine Foredom product, however, I full…" at bounding box center [407, 343] width 472 height 48
click at [609, 342] on textarea "The H.30-C2 blue handpiece is indeed a genuine Foredom product, however, I full…" at bounding box center [407, 343] width 472 height 48
click at [605, 345] on textarea "The H.30-C2 blue handpiece is indeed a genuine Foredom product, however, I full…" at bounding box center [407, 343] width 472 height 48
click at [608, 350] on textarea "The H.30-C2 blue handpiece is indeed a genuine Foredom product, however, I full…" at bounding box center [407, 343] width 472 height 48
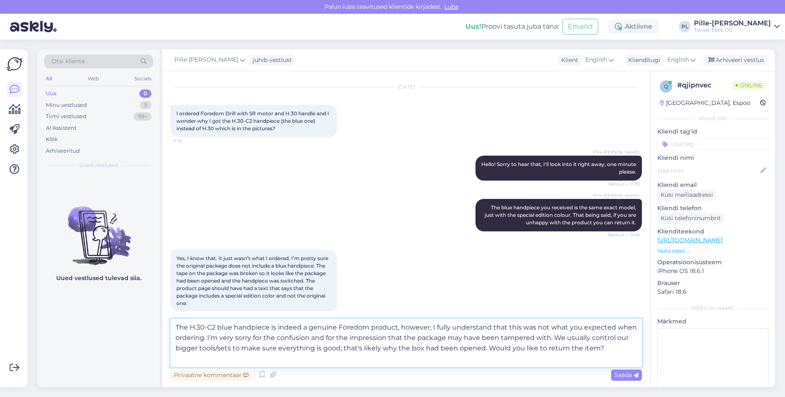
scroll to position [29, 0]
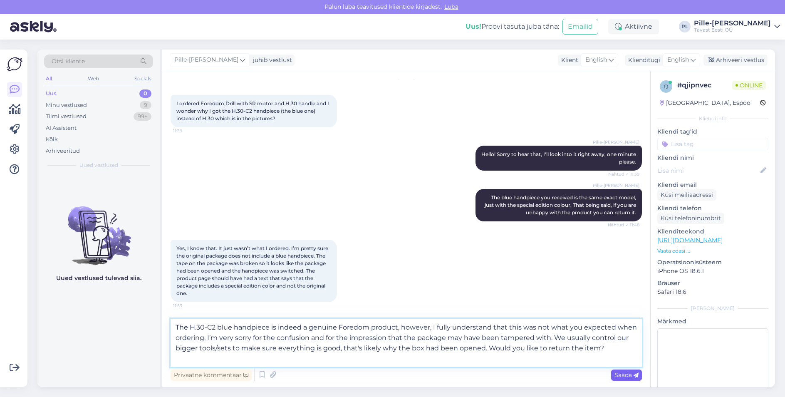
type textarea "The H.30-C2 blue handpiece is indeed a genuine Foredom product, however, I full…"
click at [624, 377] on span "Saada" at bounding box center [627, 374] width 24 height 7
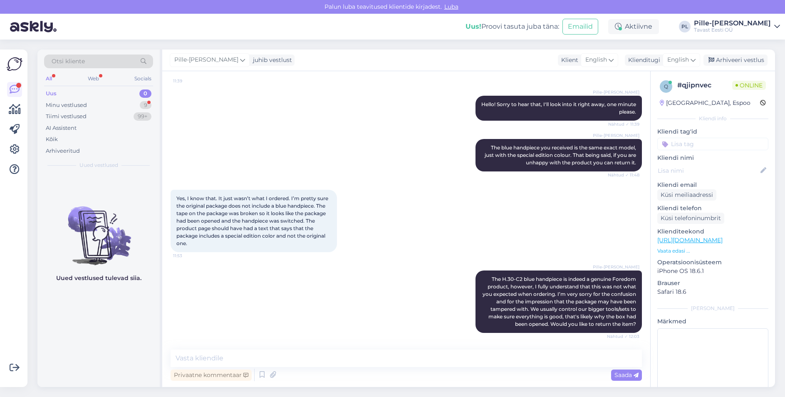
scroll to position [137, 0]
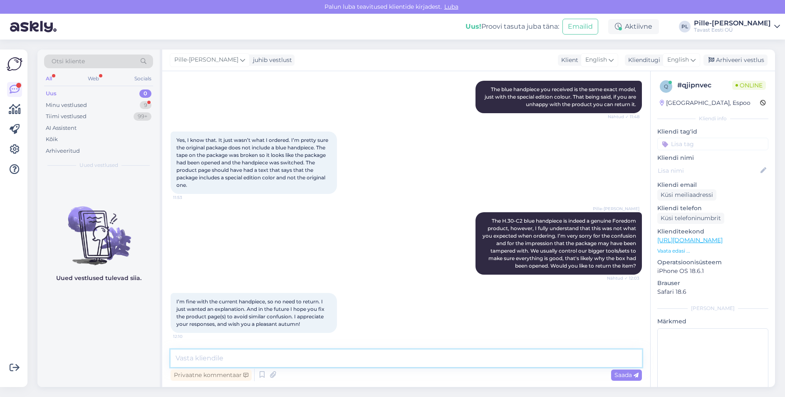
click at [292, 361] on textarea at bounding box center [407, 358] width 472 height 17
paste textarea "We will update the product description and photos to avoid this happening again…"
drag, startPoint x: 186, startPoint y: 360, endPoint x: 175, endPoint y: 360, distance: 11.3
click at [175, 360] on textarea "We will update the product description and photos to avoid this happening again…" at bounding box center [407, 358] width 472 height 17
click at [371, 359] on textarea "Yes, we will update the product description and photos to avoid this happening …" at bounding box center [407, 358] width 472 height 17
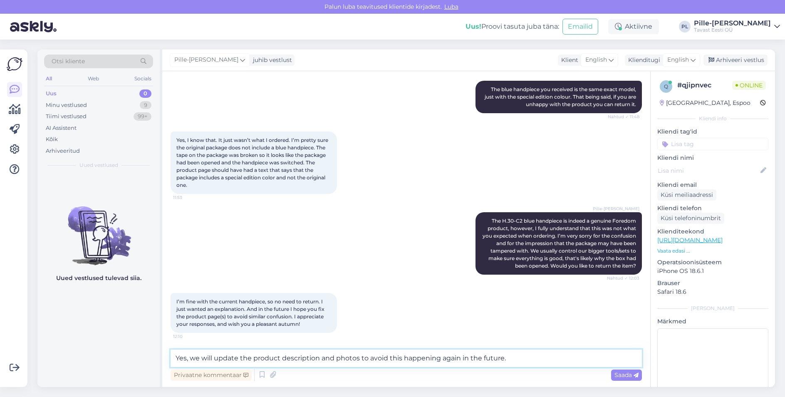
click at [328, 356] on textarea "Yes, we will update the product description and photos to avoid this happening …" at bounding box center [407, 358] width 472 height 17
click at [349, 354] on textarea "Yes, we will update the product description and photos to avoid this happening …" at bounding box center [407, 358] width 472 height 17
click at [359, 359] on textarea "Yes, we will update the product description and photos to avoid this happening …" at bounding box center [407, 358] width 472 height 17
click at [407, 356] on textarea "Yes, we will update the product description and photos to avoid this happening …" at bounding box center [407, 358] width 472 height 17
click at [519, 355] on textarea "Yes, we will update the product description and photos to avoid this happening …" at bounding box center [407, 358] width 472 height 17
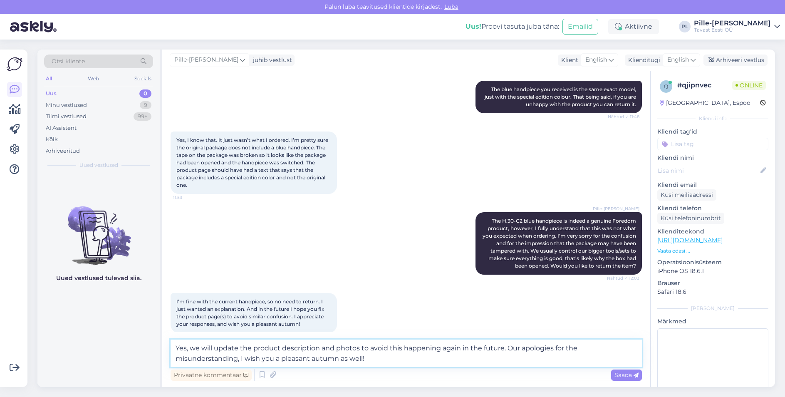
click at [239, 360] on textarea "Yes, we will update the product description and photos to avoid this happening …" at bounding box center [407, 353] width 472 height 27
click at [237, 360] on textarea "Yes, we will update the product description and photos to avoid this happening …" at bounding box center [407, 353] width 472 height 27
click at [343, 359] on textarea "Yes, we will update the product description and photos to avoid this happening …" at bounding box center [407, 353] width 472 height 27
click at [518, 357] on textarea "Yes, we will update the product description and photos to avoid this happening …" at bounding box center [407, 353] width 472 height 27
type textarea "Yes, we will update the product description and photos to avoid this happening …"
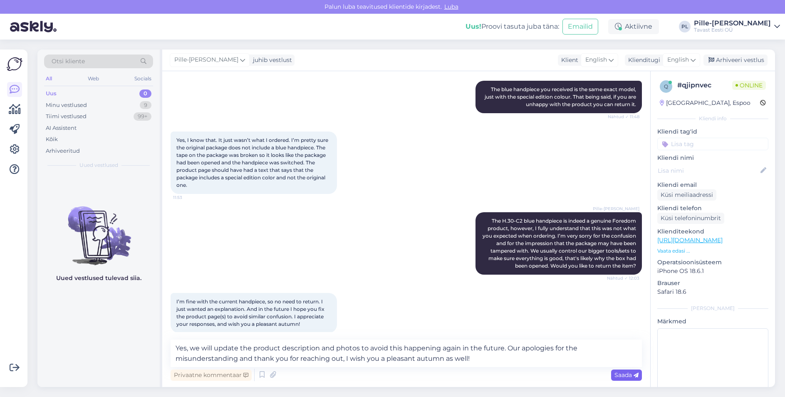
click at [627, 375] on span "Saada" at bounding box center [627, 374] width 24 height 7
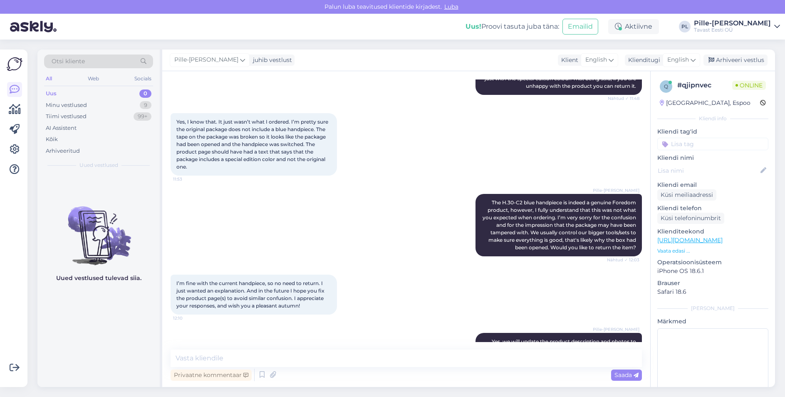
scroll to position [195, 0]
